Goal: Task Accomplishment & Management: Complete application form

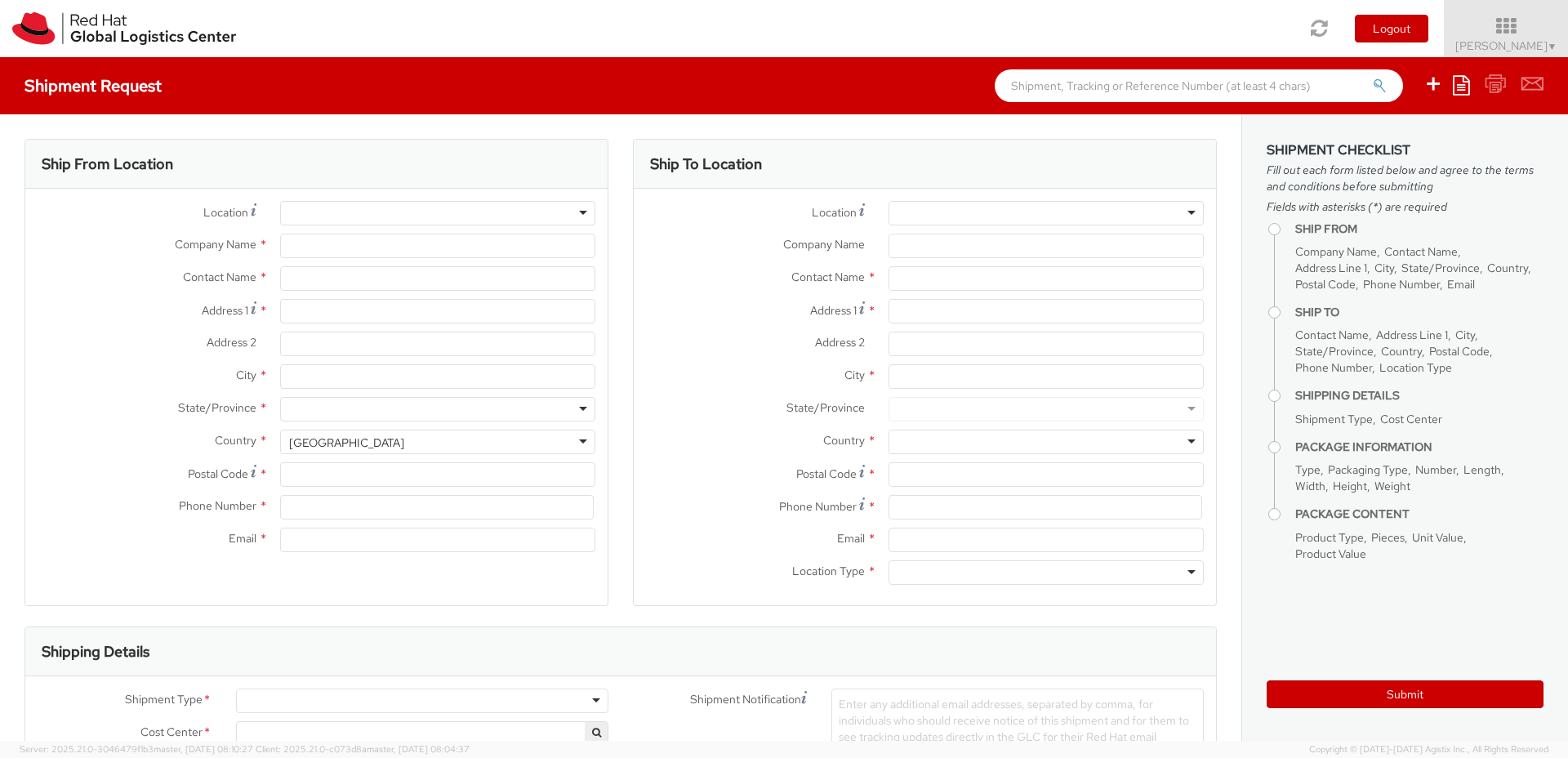
select select "850"
select select
type input "Red Hat Czech s.r.o."
type input "[PERSON_NAME]"
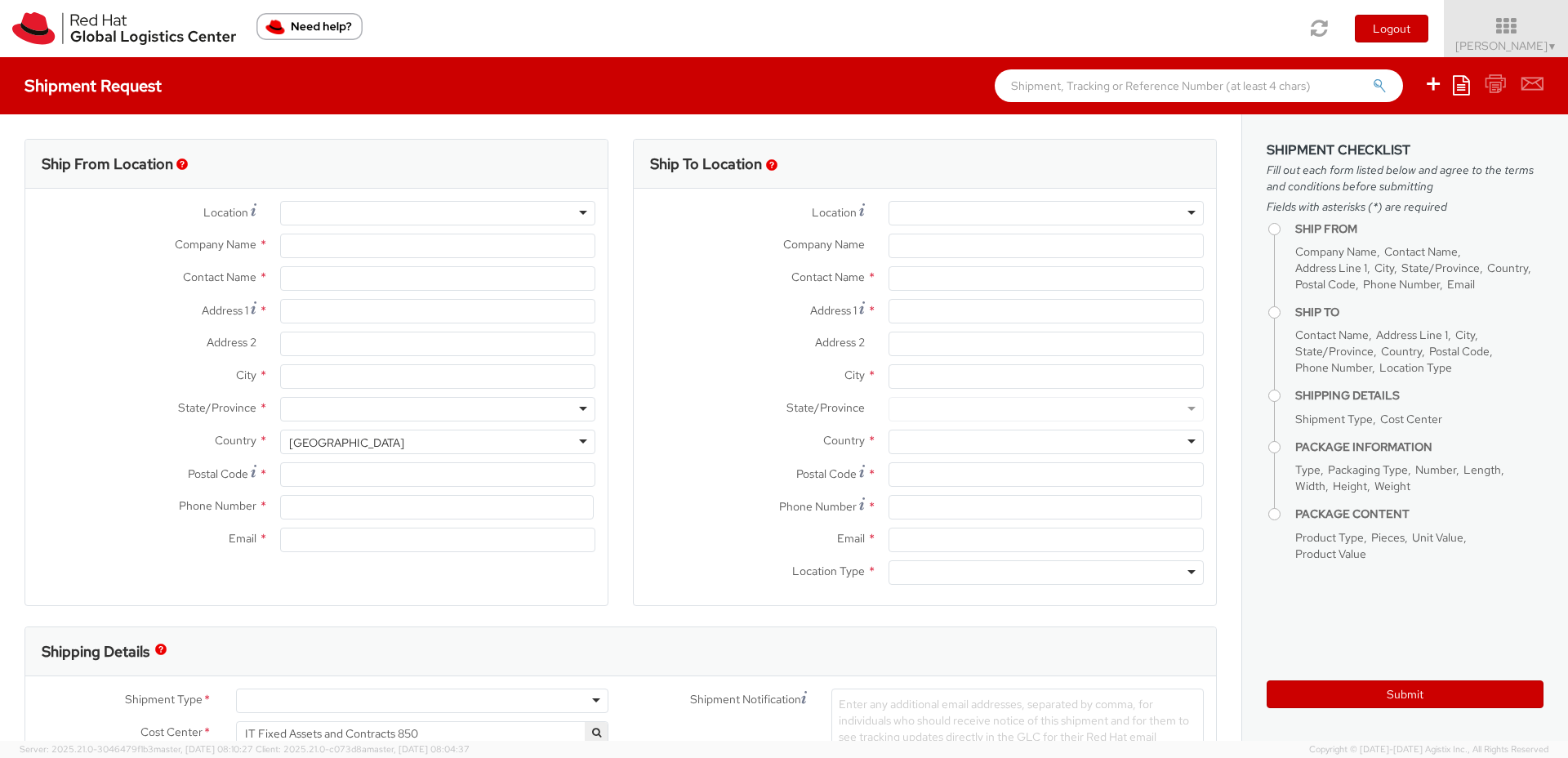
type input "Purkynova 647/111"
type input "[GEOGRAPHIC_DATA]"
type input "621 00"
type input "420 532 294 555"
type input "[EMAIL_ADDRESS][DOMAIN_NAME]"
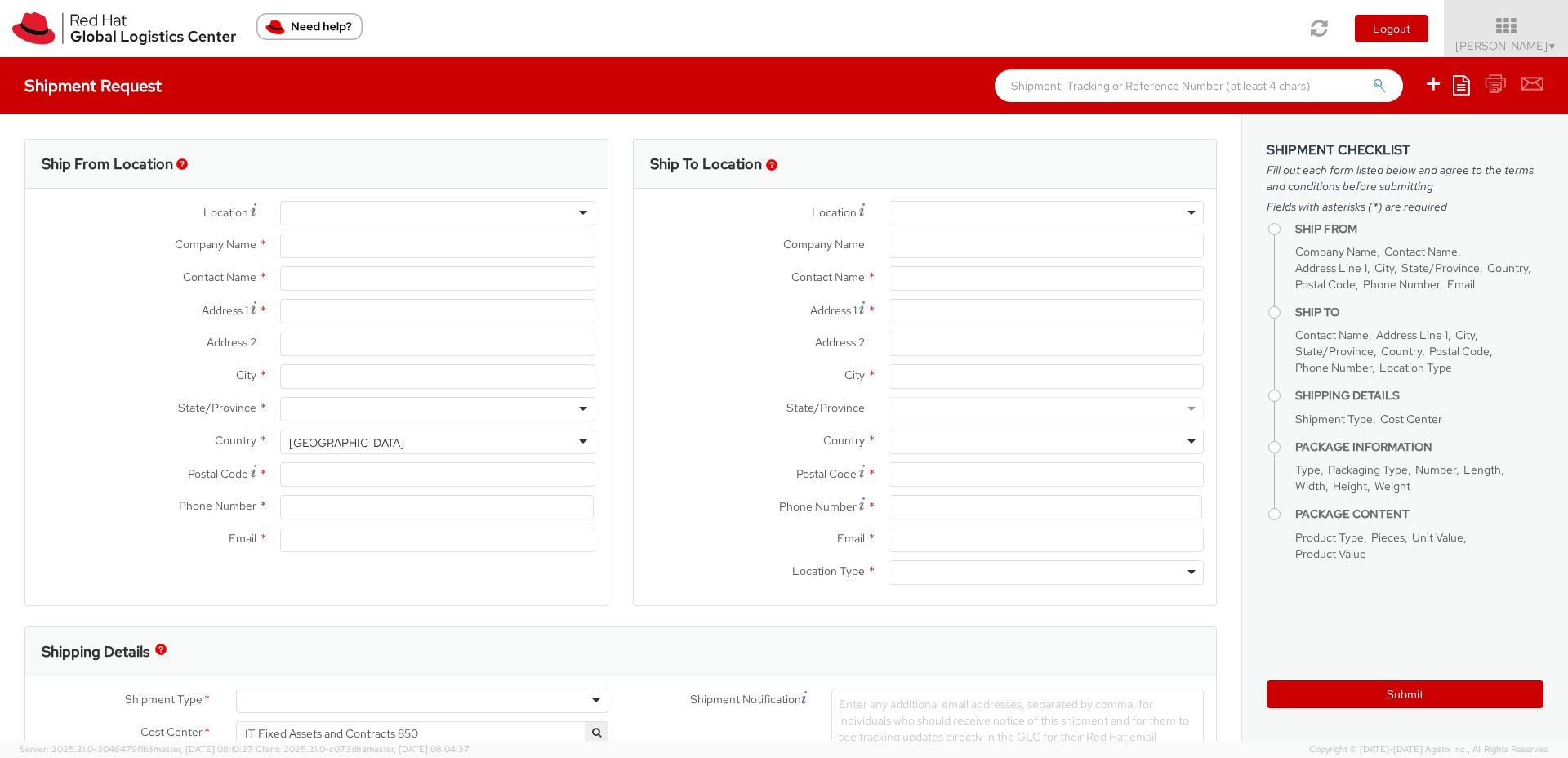
select select "CM"
select select "KGS"
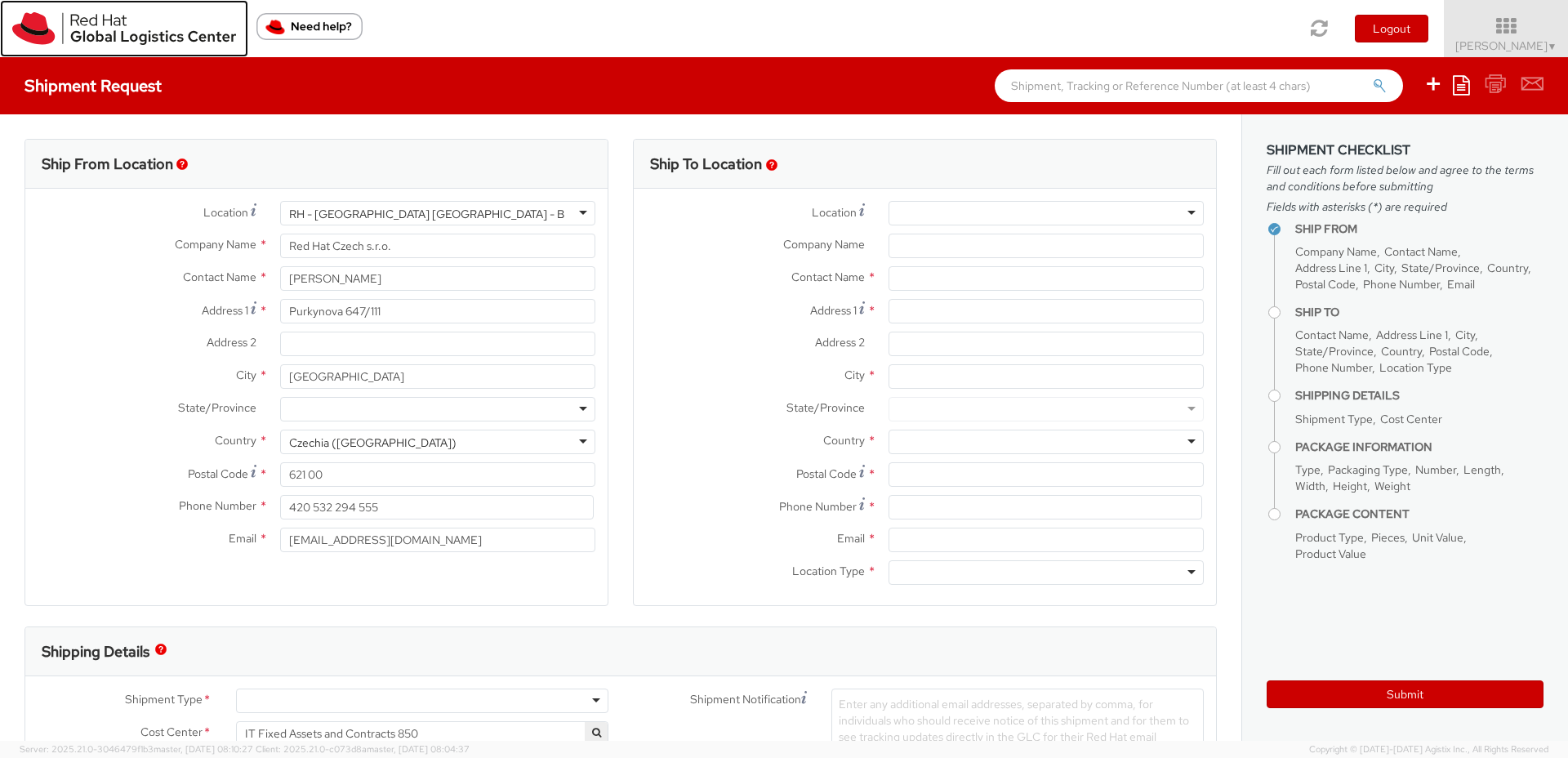
click at [39, 27] on img at bounding box center [124, 29] width 224 height 33
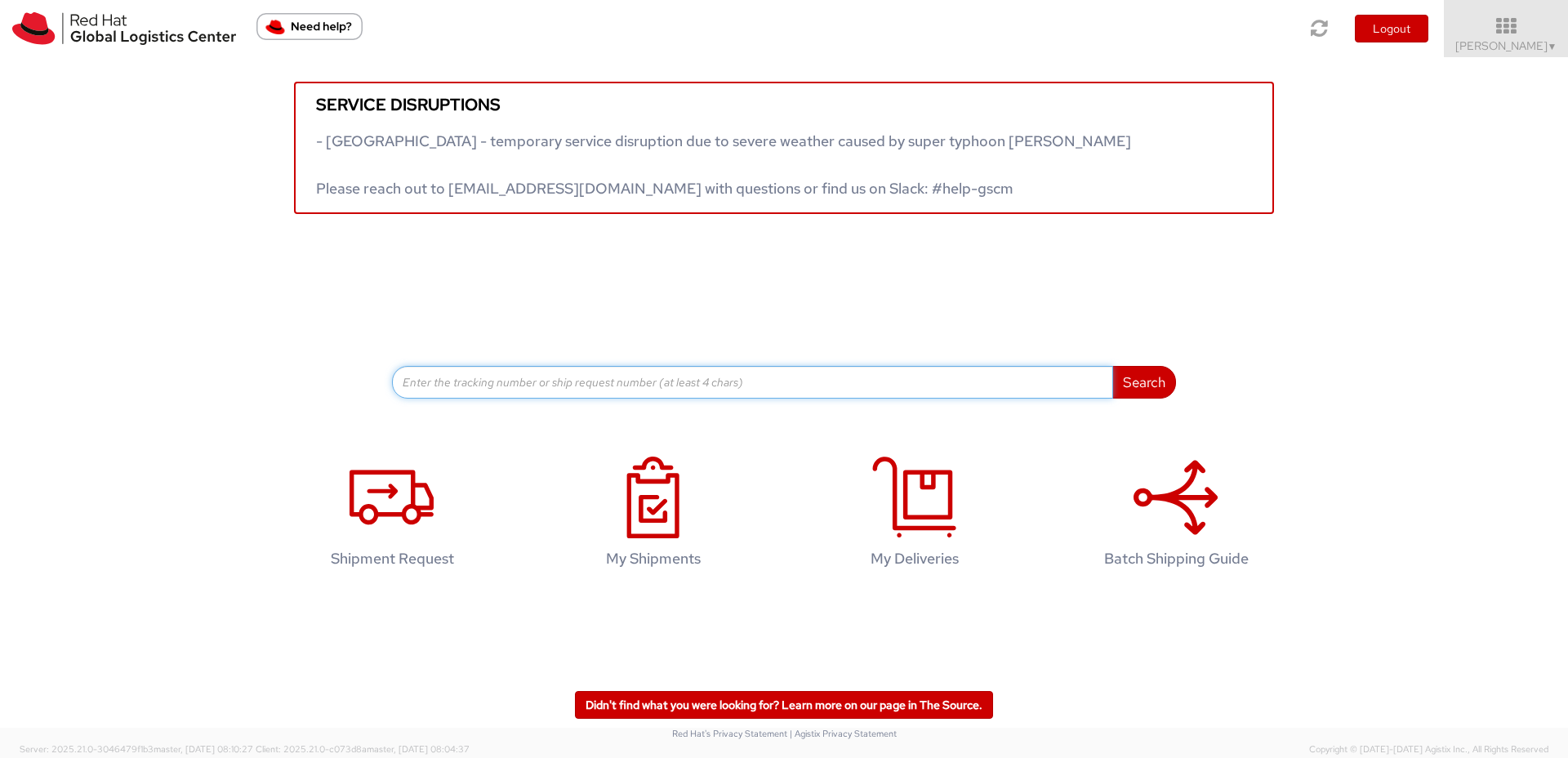
click at [511, 389] on input at bounding box center [752, 382] width 721 height 33
paste input "57092988"
type input "57092988"
click at [1112, 366] on button "Search" at bounding box center [1144, 382] width 64 height 33
